Goal: Check status: Check status

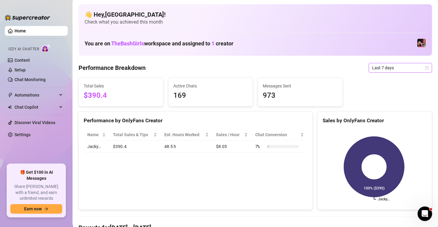
click at [419, 66] on span "Last 7 days" at bounding box center [400, 67] width 56 height 9
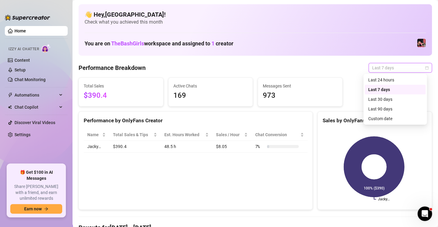
click at [393, 81] on div "Last 24 hours" at bounding box center [395, 79] width 54 height 7
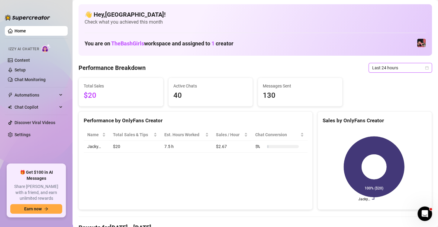
click at [427, 67] on div "Last 24 hours" at bounding box center [400, 68] width 63 height 10
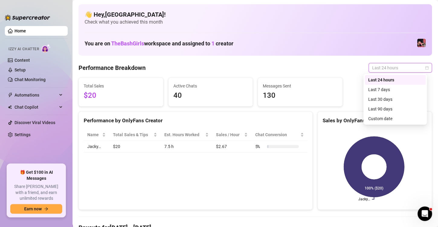
click at [388, 90] on div "Last 7 days" at bounding box center [395, 89] width 54 height 7
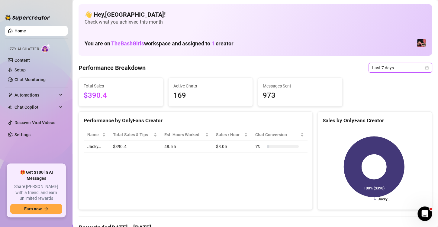
click at [425, 67] on icon "calendar" at bounding box center [426, 67] width 3 height 3
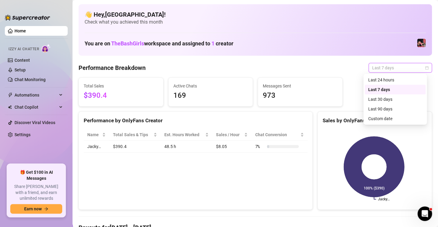
click at [397, 99] on div "Last 30 days" at bounding box center [395, 99] width 54 height 7
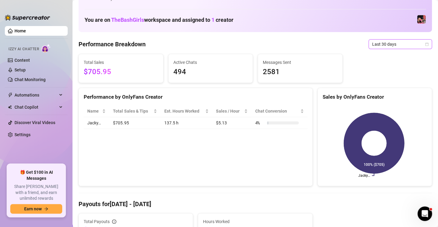
scroll to position [28, 0]
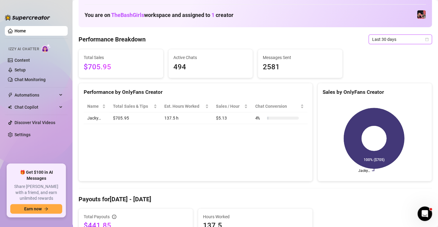
click at [421, 42] on span "Last 30 days" at bounding box center [400, 39] width 56 height 9
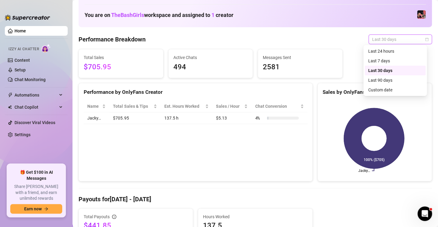
click at [393, 84] on div "Last 90 days" at bounding box center [395, 80] width 61 height 10
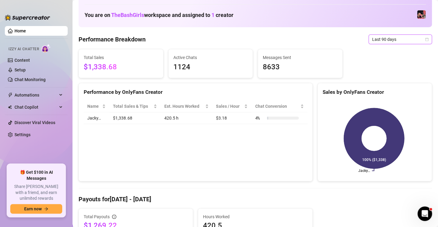
click at [425, 39] on icon "calendar" at bounding box center [427, 39] width 4 height 4
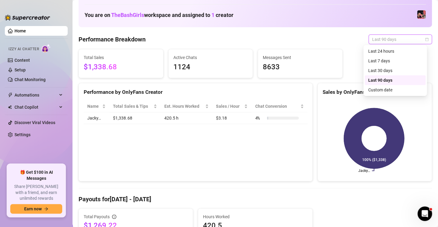
click at [394, 70] on div "Last 30 days" at bounding box center [395, 70] width 54 height 7
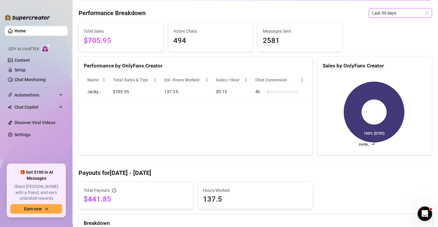
scroll to position [0, 0]
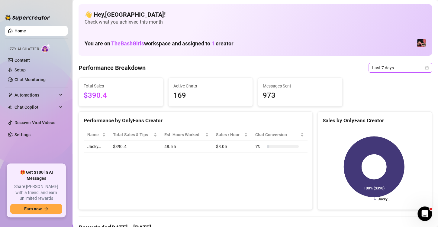
click at [425, 68] on icon "calendar" at bounding box center [427, 68] width 4 height 4
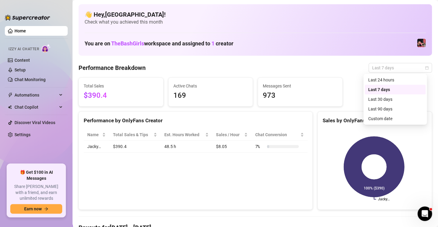
click at [397, 79] on div "Last 24 hours" at bounding box center [395, 79] width 54 height 7
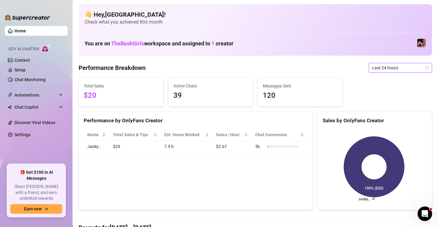
click at [425, 68] on div "Last 24 hours" at bounding box center [400, 68] width 63 height 10
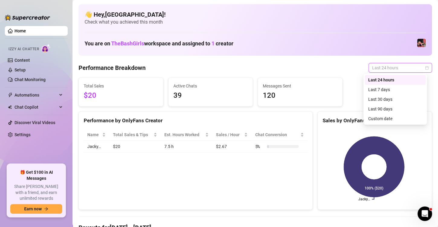
click at [294, 186] on div "Performance by OnlyFans Creator Name Total Sales & Tips Est. Hours Worked Sales…" at bounding box center [196, 160] width 234 height 98
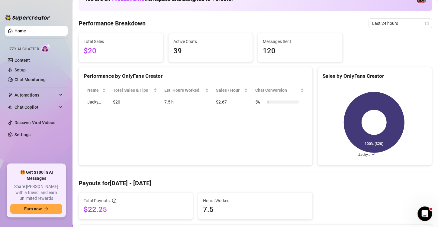
scroll to position [45, 0]
